Goal: Information Seeking & Learning: Learn about a topic

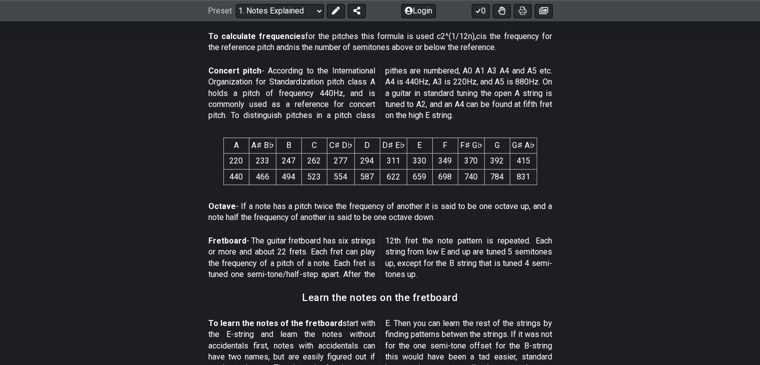
scroll to position [633, 0]
click at [416, 248] on p "Fretboard - The guitar fretboard has six strings or more and about 22 frets. Ea…" at bounding box center [380, 258] width 344 height 45
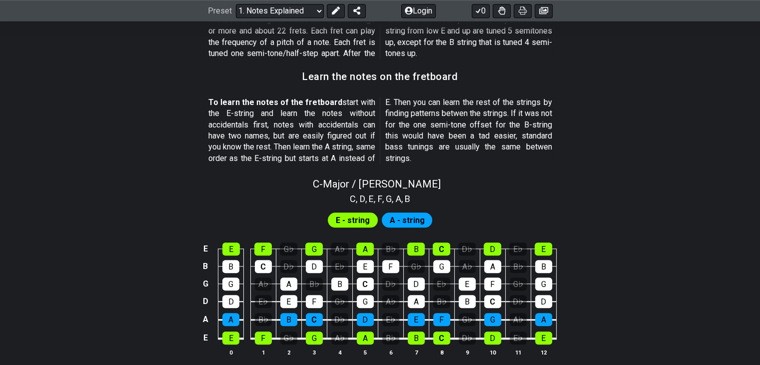
scroll to position [853, 0]
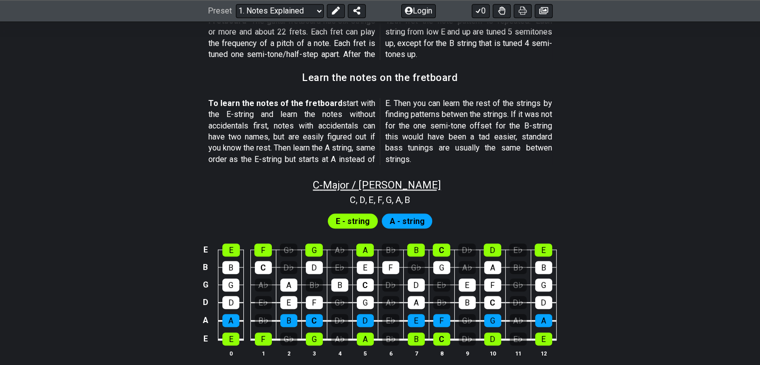
click at [346, 187] on span "C - Major / Ionian" at bounding box center [377, 185] width 128 height 12
select select "C"
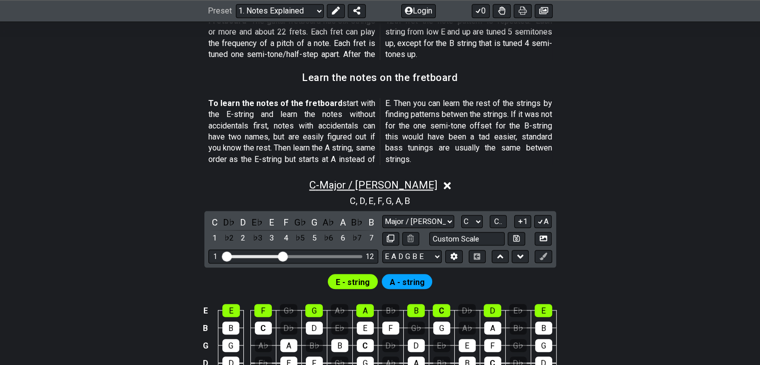
click at [346, 187] on span "C - Major / Ionian" at bounding box center [373, 185] width 128 height 12
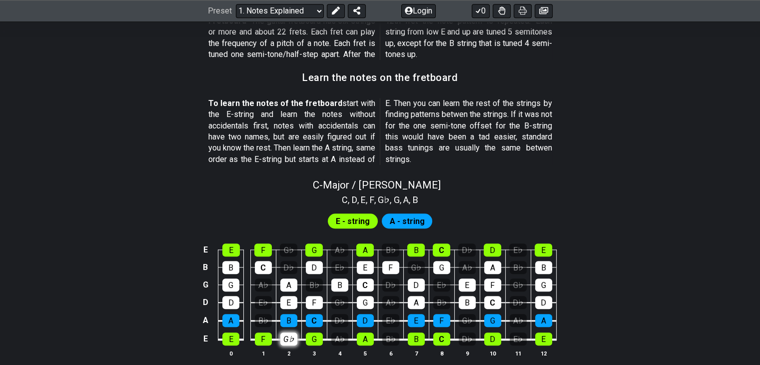
click at [292, 339] on div "G♭" at bounding box center [288, 338] width 17 height 13
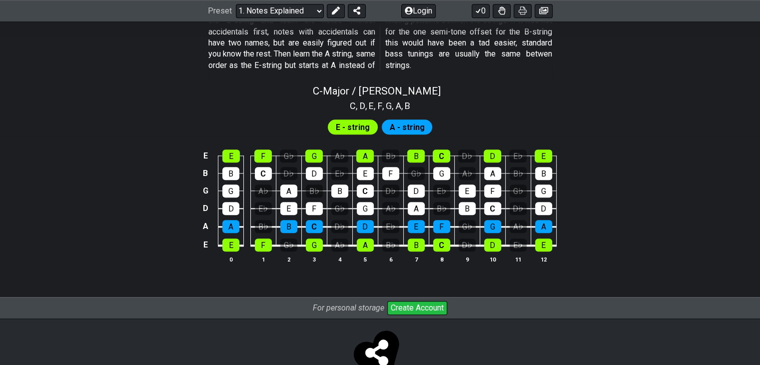
scroll to position [961, 0]
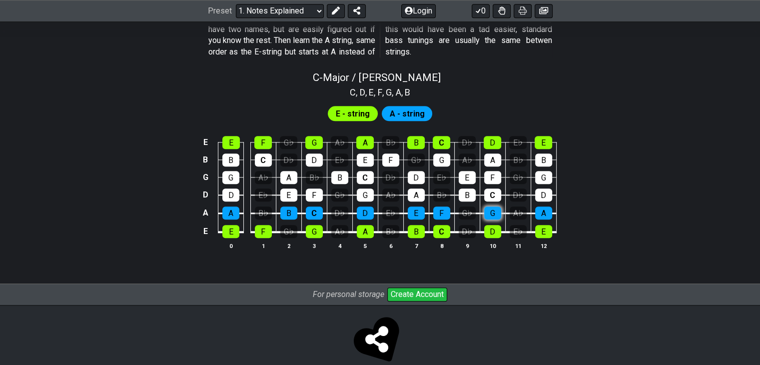
click at [496, 215] on div "G" at bounding box center [492, 212] width 17 height 13
click at [324, 302] on div "For personal storage Create Account" at bounding box center [380, 294] width 760 height 22
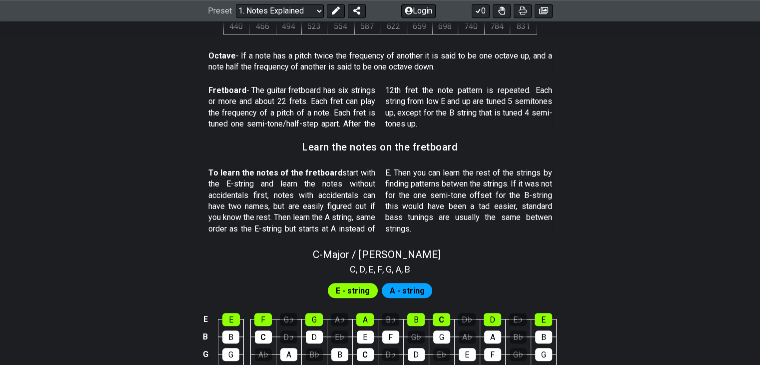
scroll to position [730, 0]
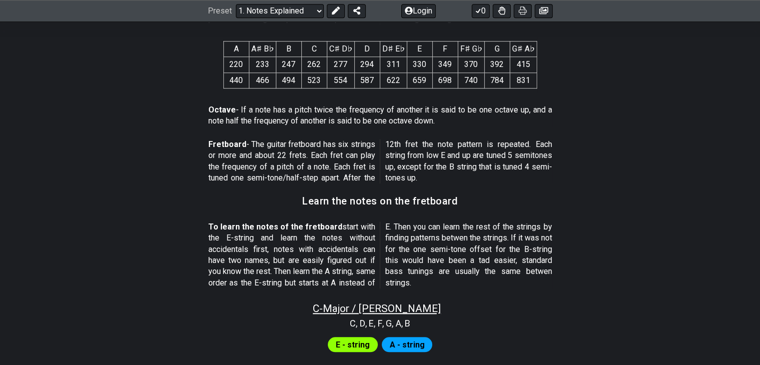
click at [385, 304] on span "C - Major / Ionian" at bounding box center [377, 308] width 128 height 12
select select "C"
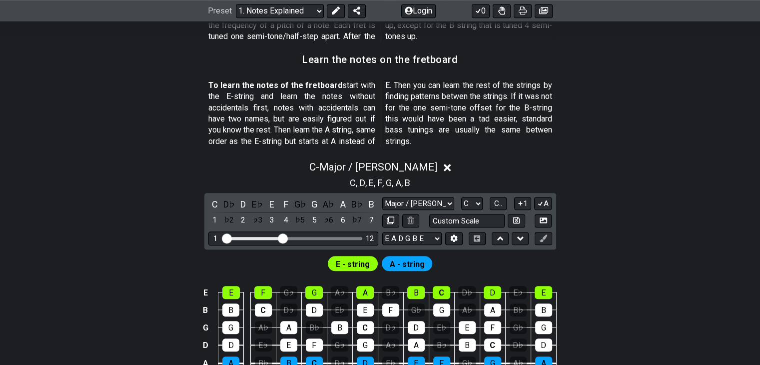
scroll to position [872, 0]
click at [444, 201] on select "Major / Ionian Custom Scale Minor Pentatonic Major Pentatonic Minor Blues Major…" at bounding box center [418, 202] width 72 height 13
click at [382, 196] on select "Major / Ionian Custom Scale Minor Pentatonic Major Pentatonic Minor Blues Major…" at bounding box center [418, 202] width 72 height 13
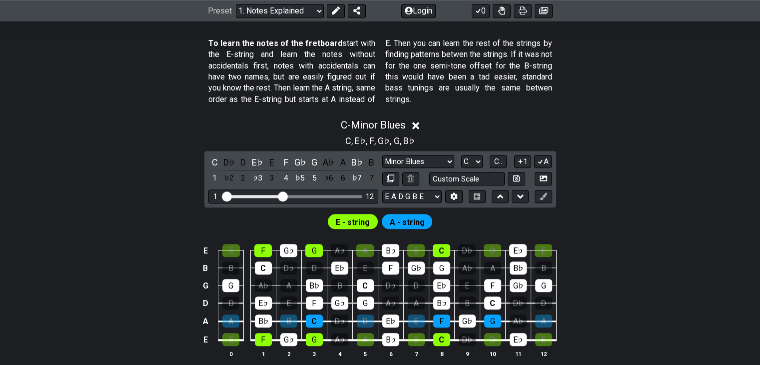
scroll to position [912, 0]
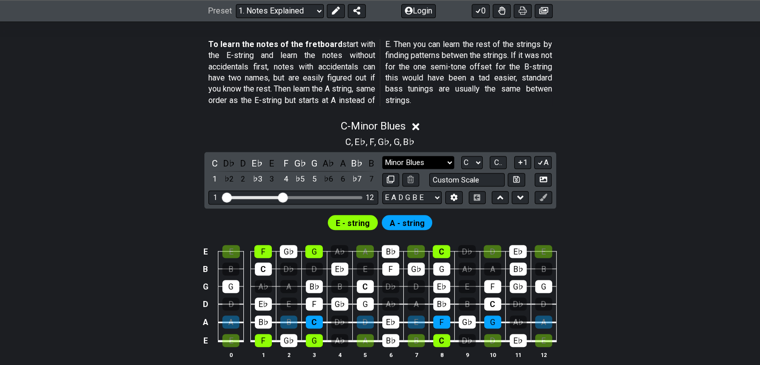
click at [440, 160] on select "Major / Ionian Custom Scale Minor Pentatonic Major Pentatonic Minor Blues Major…" at bounding box center [418, 162] width 72 height 13
select select "Minor Pentatonic"
click at [382, 156] on select "Major / Ionian Custom Scale Minor Pentatonic Major Pentatonic Minor Blues Major…" at bounding box center [418, 162] width 72 height 13
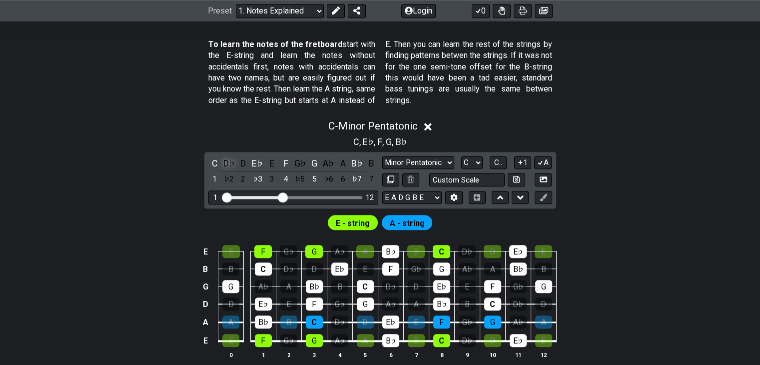
click at [227, 161] on div "D♭" at bounding box center [228, 162] width 13 height 13
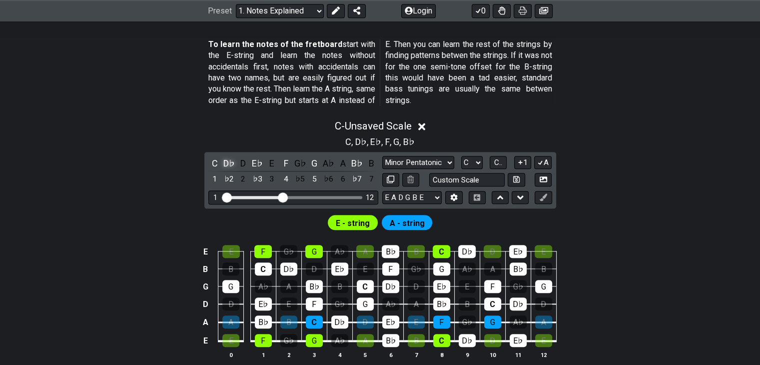
click at [227, 161] on div "D♭" at bounding box center [228, 162] width 13 height 13
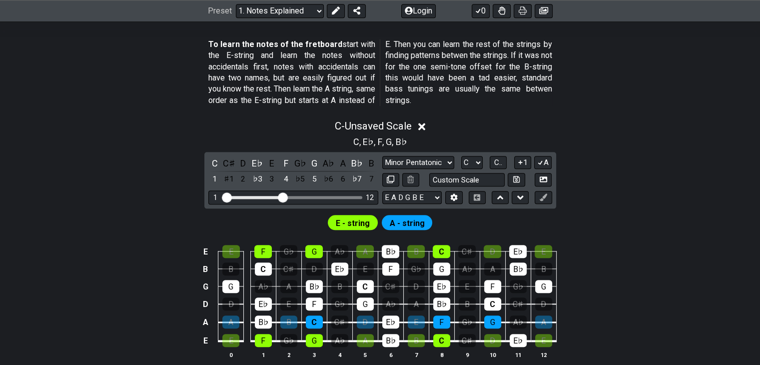
click at [419, 124] on div "C - Unsaved Scale" at bounding box center [380, 123] width 760 height 18
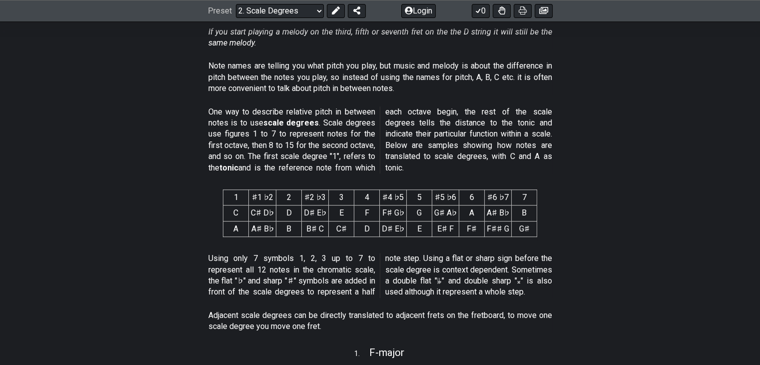
scroll to position [349, 0]
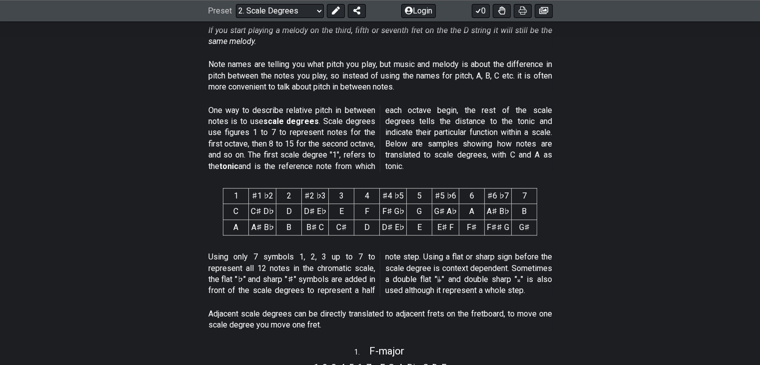
click at [274, 116] on strong "scale degrees" at bounding box center [291, 120] width 56 height 9
drag, startPoint x: 274, startPoint y: 116, endPoint x: 337, endPoint y: 176, distance: 86.6
click at [337, 176] on div "One way to describe relative pitch in between notes is to use scale degrees . S…" at bounding box center [380, 140] width 344 height 79
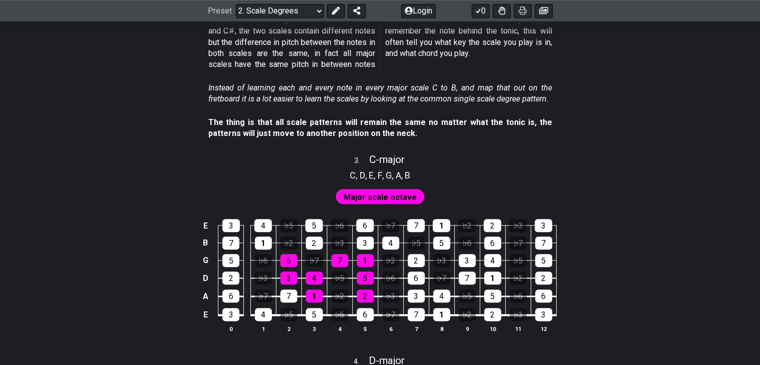
scroll to position [1133, 0]
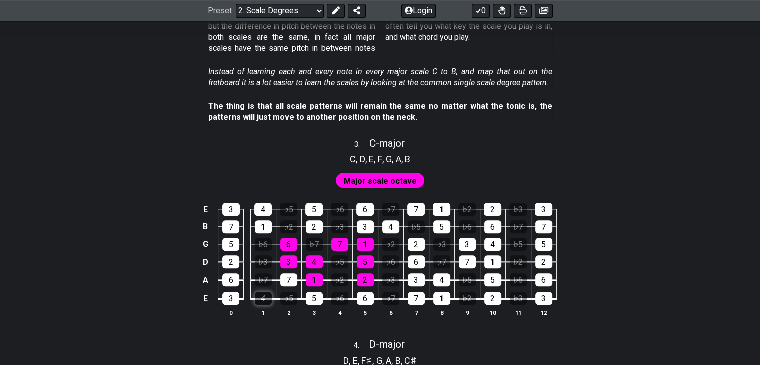
click at [261, 298] on div "4" at bounding box center [263, 298] width 17 height 13
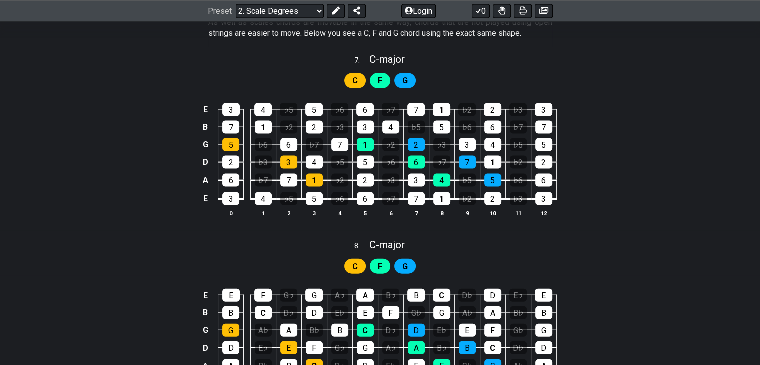
scroll to position [2642, 0]
